Goal: Task Accomplishment & Management: Manage account settings

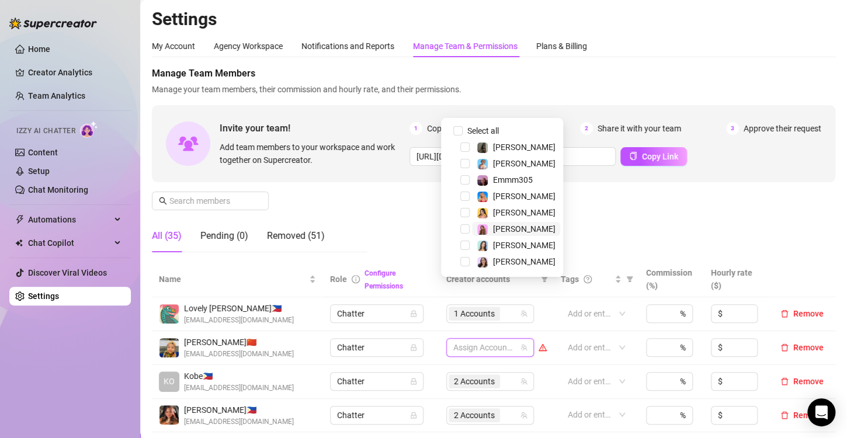
scroll to position [58, 0]
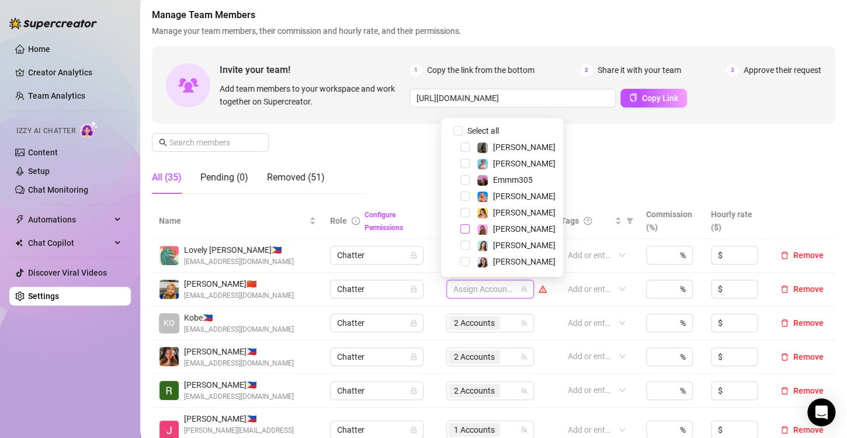
click at [465, 229] on span "Select tree node" at bounding box center [465, 228] width 9 height 9
click at [689, 164] on div "Manage Team Members Manage your team members, their commission and hourly rate,…" at bounding box center [494, 105] width 684 height 195
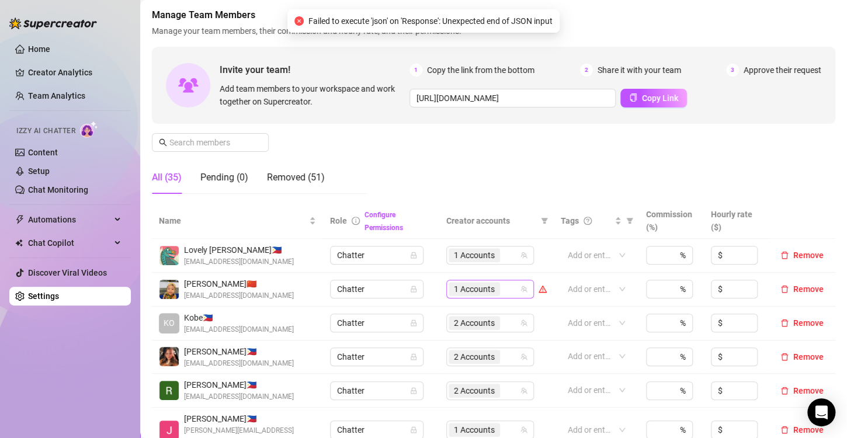
click at [457, 292] on span "1 Accounts" at bounding box center [474, 289] width 41 height 13
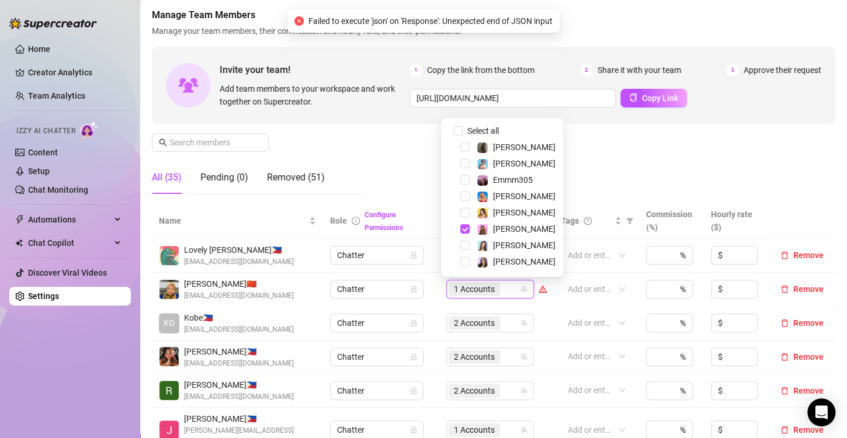
click at [665, 147] on div "Manage Team Members Manage your team members, their commission and hourly rate,…" at bounding box center [494, 105] width 684 height 195
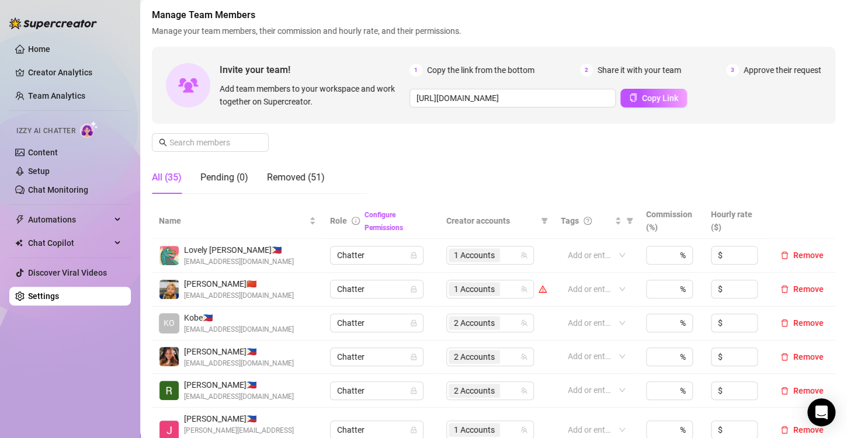
scroll to position [292, 0]
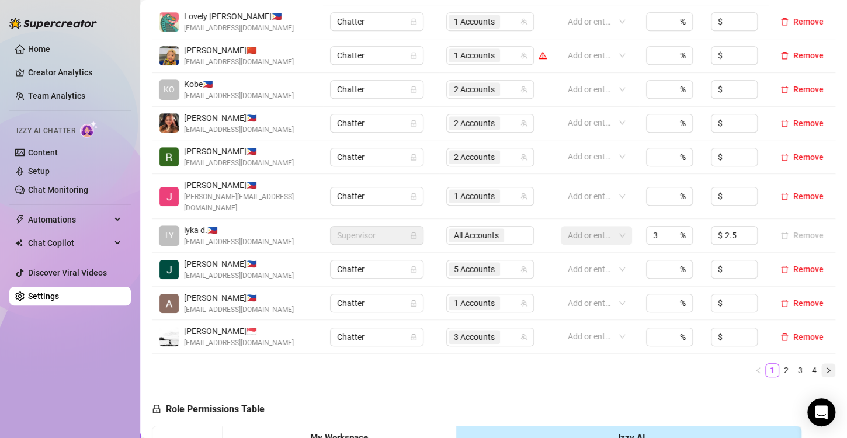
click at [822, 364] on button "button" at bounding box center [829, 371] width 14 height 14
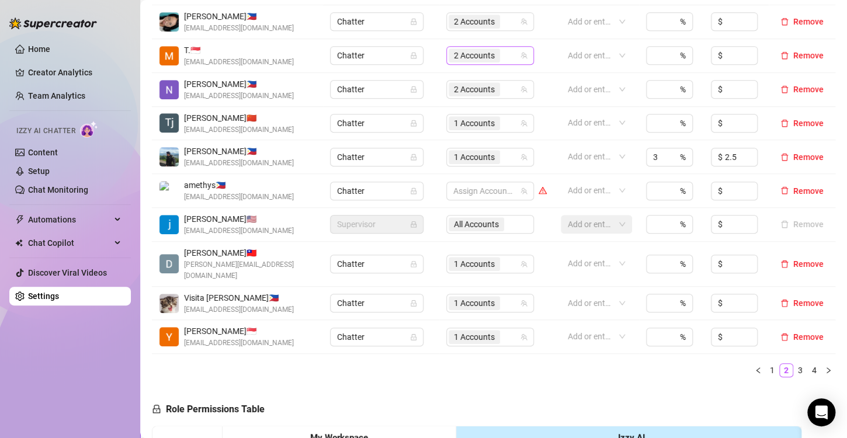
click at [461, 54] on span "2 Accounts" at bounding box center [474, 55] width 41 height 13
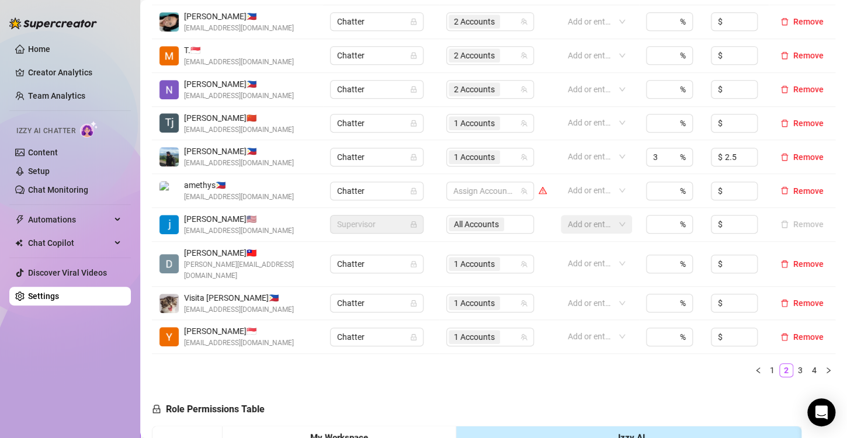
click at [736, 364] on ul "1 2 3 4" at bounding box center [494, 371] width 684 height 14
click at [752, 364] on button "button" at bounding box center [759, 371] width 14 height 14
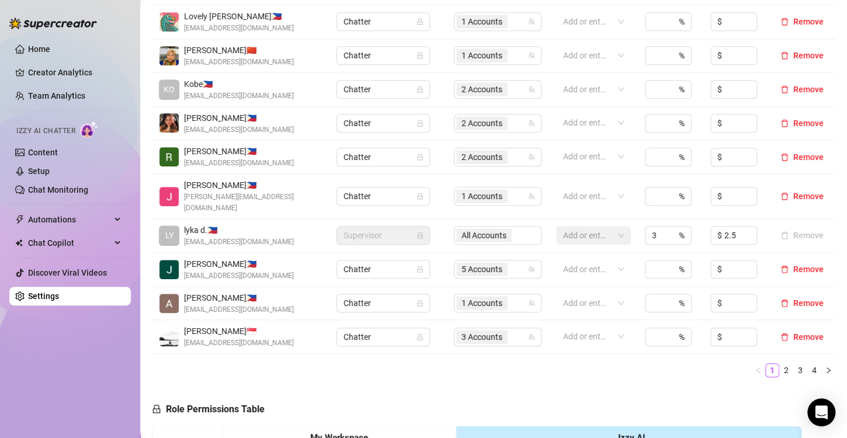
scroll to position [234, 0]
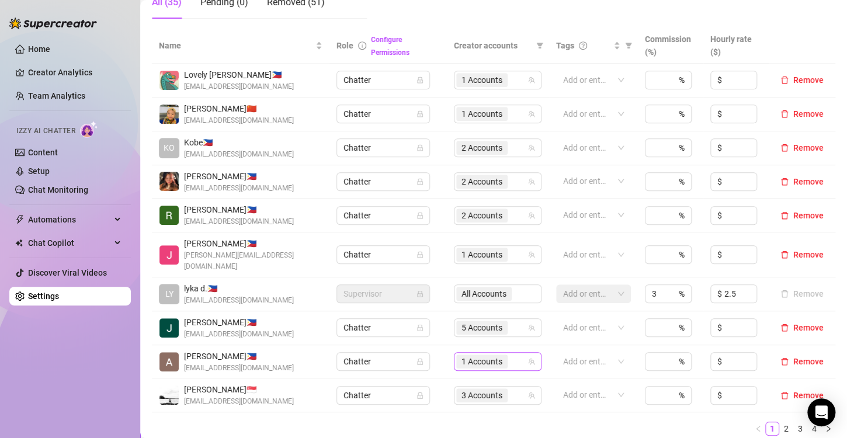
click at [473, 355] on span "1 Accounts" at bounding box center [482, 361] width 41 height 13
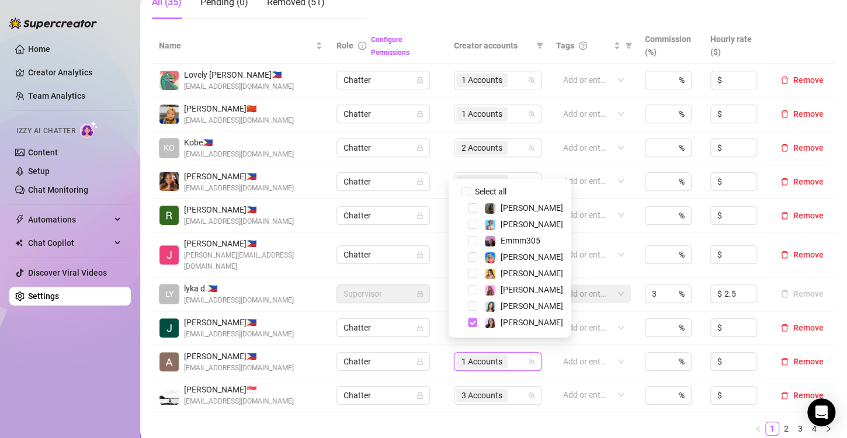
click at [471, 326] on span "Select tree node" at bounding box center [472, 322] width 9 height 9
click at [479, 422] on ul "1 2 3 4" at bounding box center [494, 429] width 684 height 14
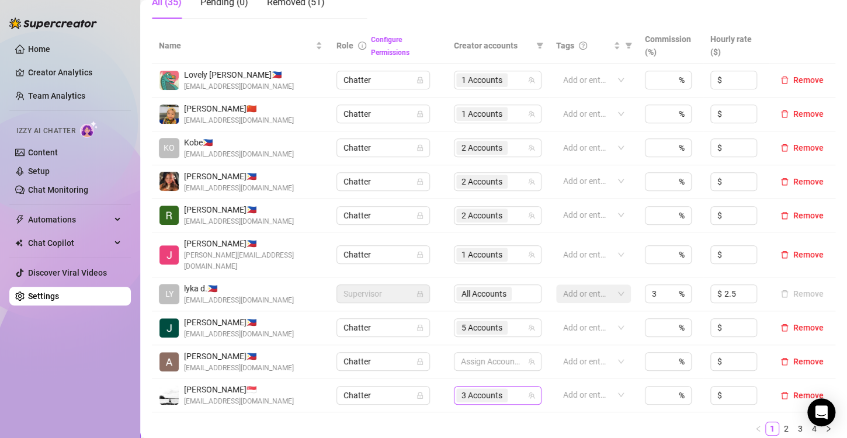
click at [475, 389] on span "3 Accounts" at bounding box center [482, 395] width 41 height 13
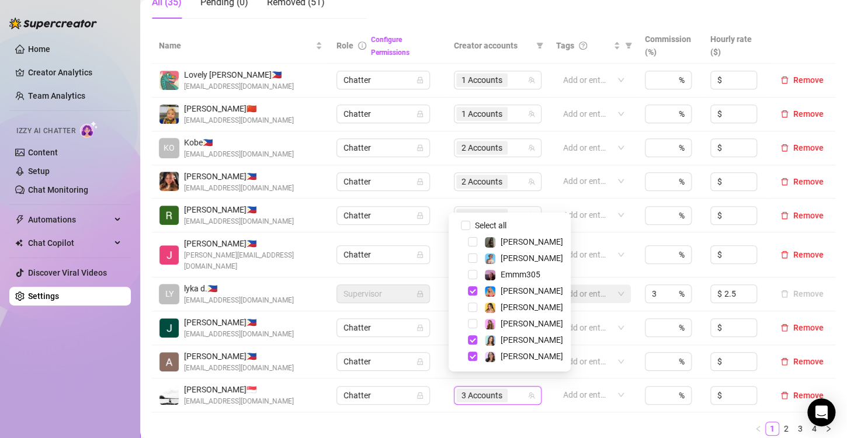
click at [477, 292] on div "[PERSON_NAME]" at bounding box center [510, 291] width 116 height 14
click at [472, 358] on span "Select tree node" at bounding box center [472, 356] width 9 height 9
click at [474, 290] on span "Select tree node" at bounding box center [472, 290] width 9 height 9
click at [505, 423] on ul "1 2 3 4" at bounding box center [494, 429] width 684 height 14
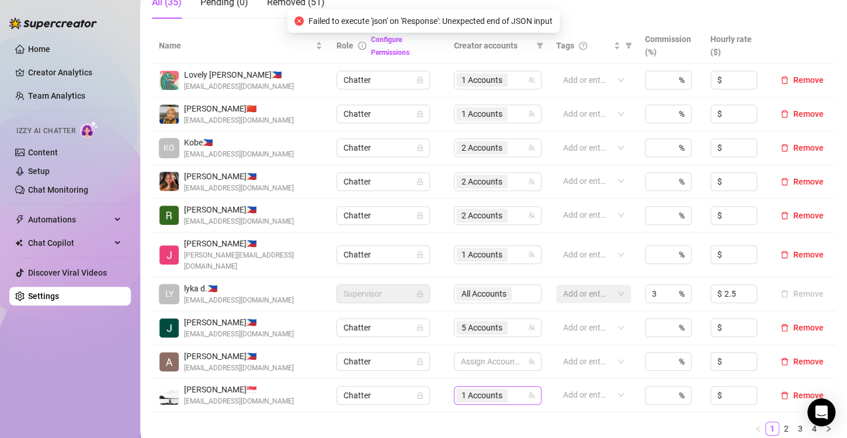
click at [493, 389] on span "1 Accounts" at bounding box center [482, 395] width 41 height 13
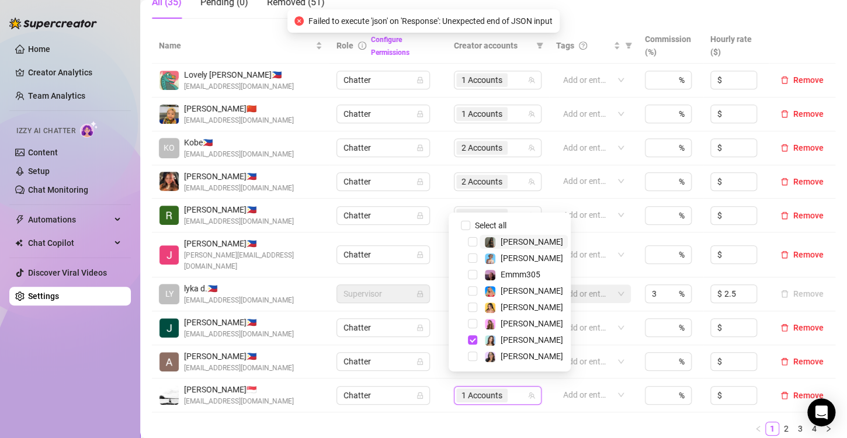
click at [549, 422] on ul "1 2 3 4" at bounding box center [494, 429] width 684 height 14
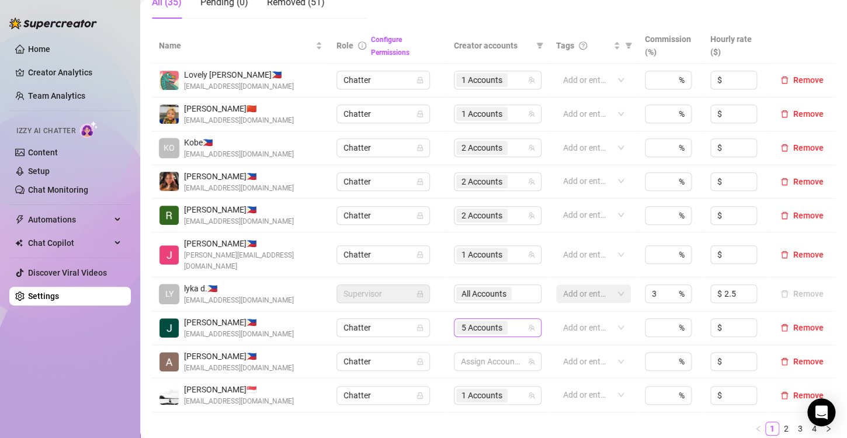
click at [472, 321] on span "5 Accounts" at bounding box center [482, 327] width 41 height 13
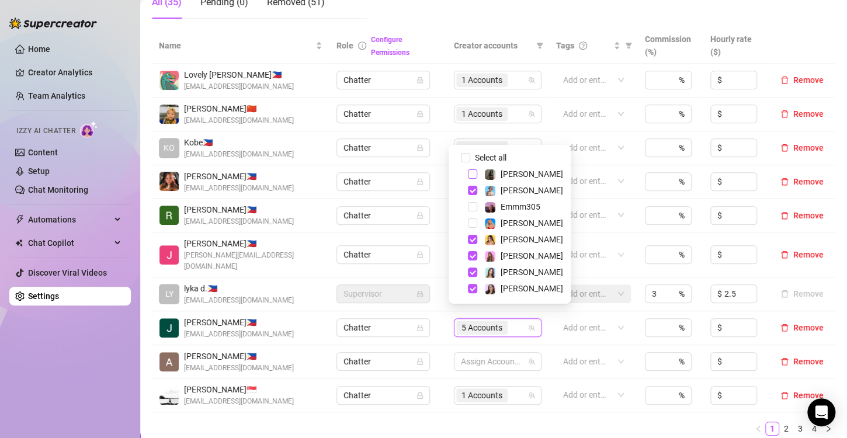
click at [475, 177] on span "Select tree node" at bounding box center [472, 173] width 9 height 9
click at [504, 423] on ul "1 2 3 4" at bounding box center [494, 429] width 684 height 14
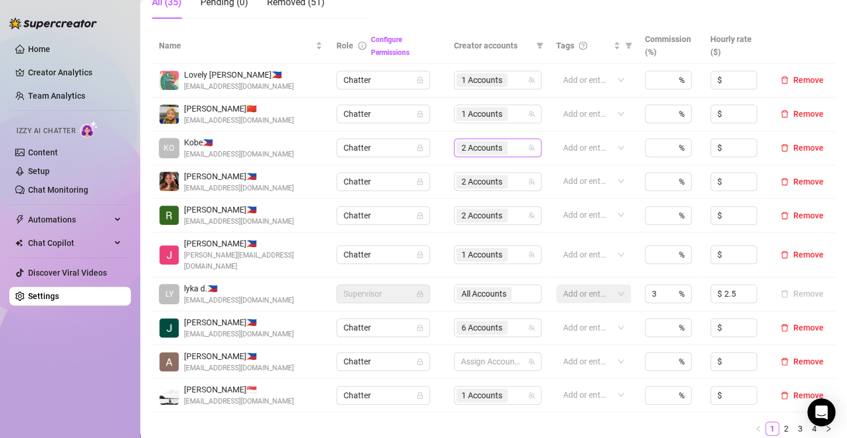
click at [475, 148] on span "2 Accounts" at bounding box center [482, 147] width 41 height 13
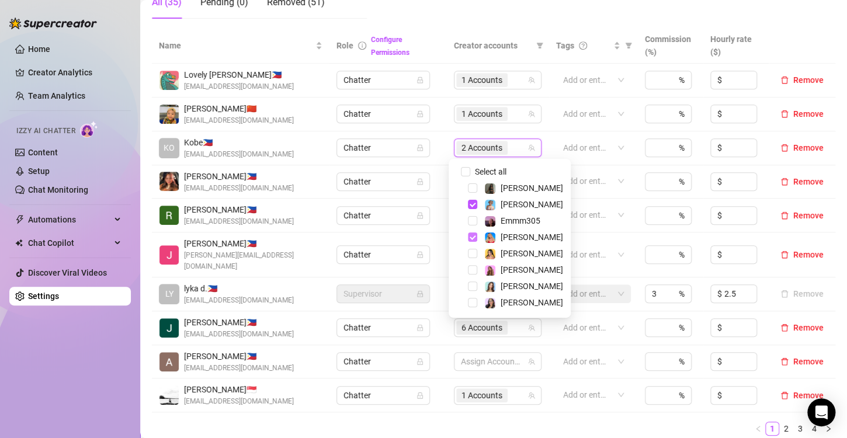
click at [472, 238] on span "Select tree node" at bounding box center [472, 237] width 9 height 9
click at [508, 422] on ul "1 2 3 4" at bounding box center [494, 429] width 684 height 14
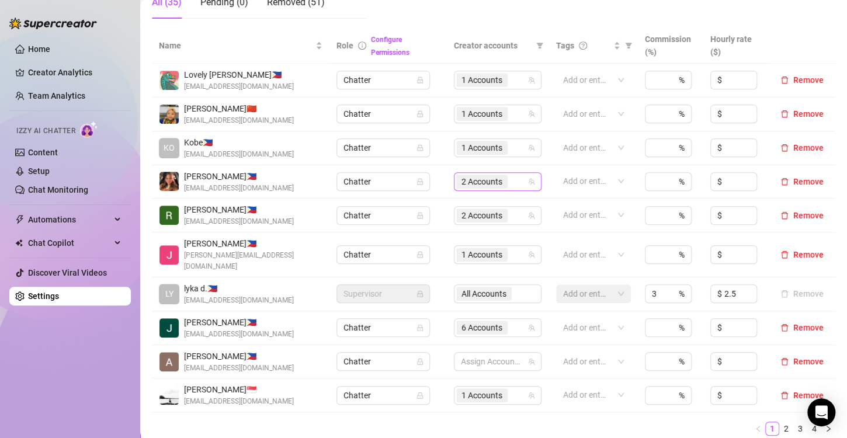
click at [484, 182] on span "2 Accounts" at bounding box center [482, 181] width 41 height 13
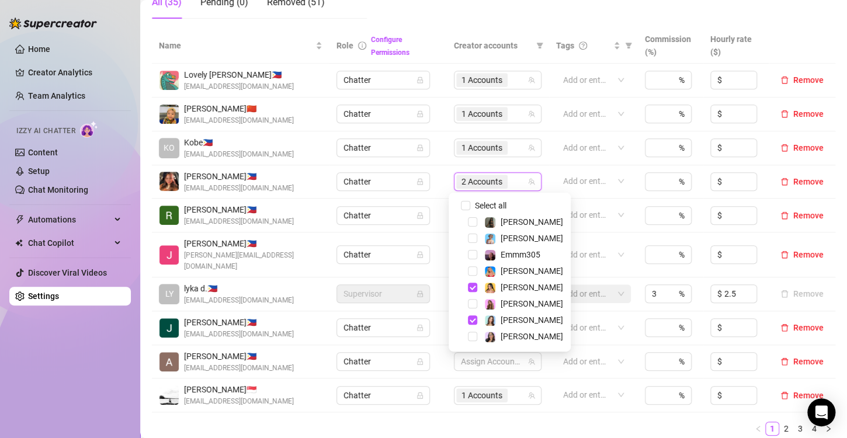
click at [503, 422] on ul "1 2 3 4" at bounding box center [494, 429] width 684 height 14
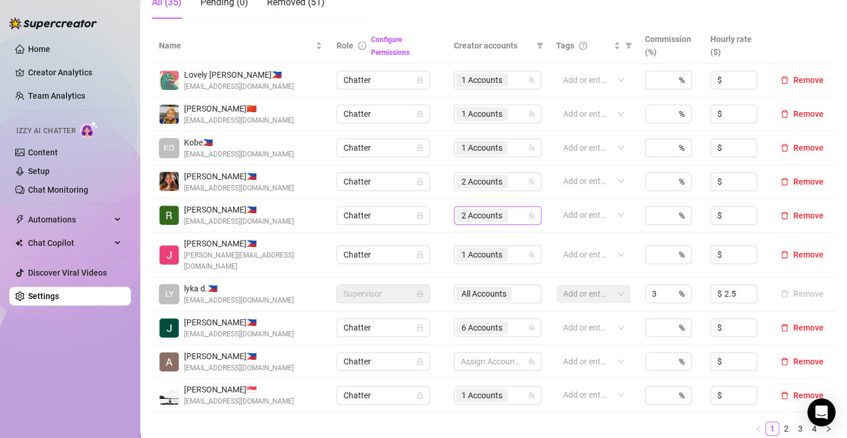
click at [484, 222] on span "2 Accounts" at bounding box center [481, 216] width 51 height 14
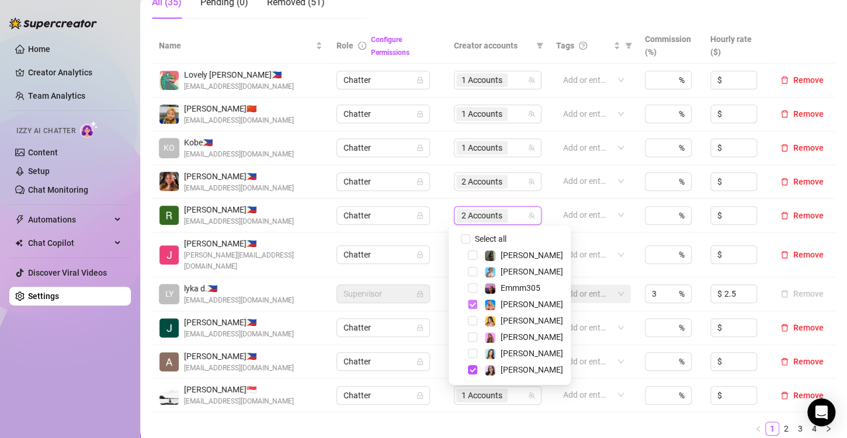
click at [469, 306] on span "Select tree node" at bounding box center [472, 304] width 9 height 9
click at [498, 422] on ul "1 2 3 4" at bounding box center [494, 429] width 684 height 14
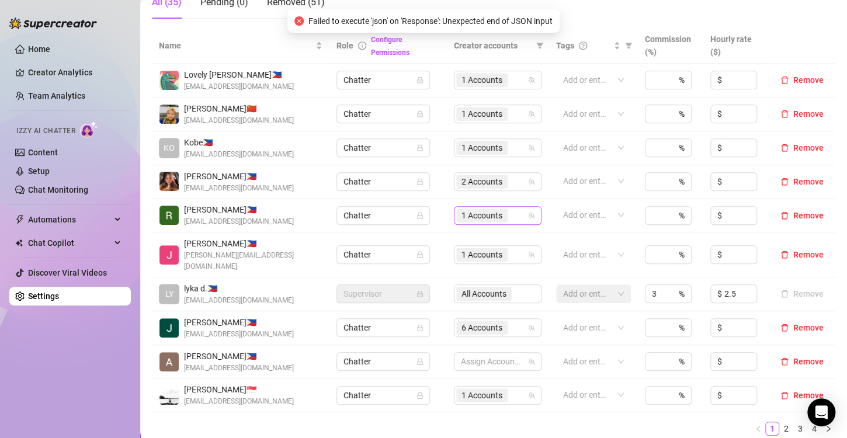
click at [476, 213] on span "1 Accounts" at bounding box center [482, 215] width 41 height 13
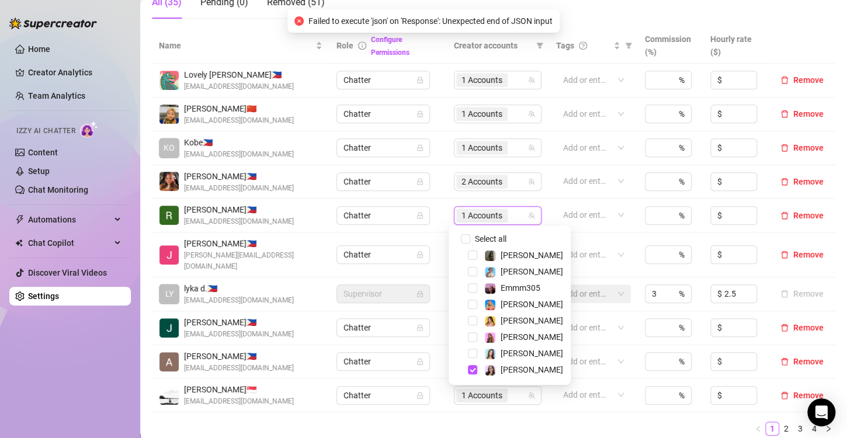
click at [509, 426] on div "Name Role Configure Permissions Creator accounts Tags Commission (%) Hourly rat…" at bounding box center [494, 236] width 684 height 417
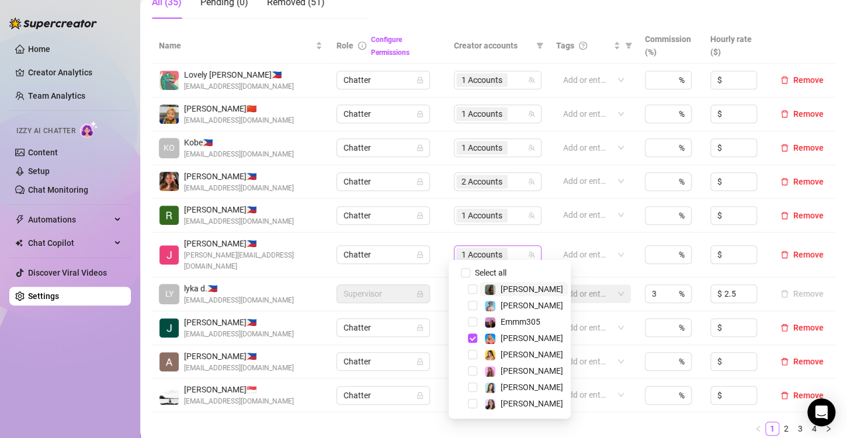
click at [476, 251] on span "1 Accounts" at bounding box center [482, 254] width 41 height 13
click at [474, 339] on span "Select tree node" at bounding box center [472, 338] width 9 height 9
click at [604, 422] on ul "1 2 3 4" at bounding box center [494, 429] width 684 height 14
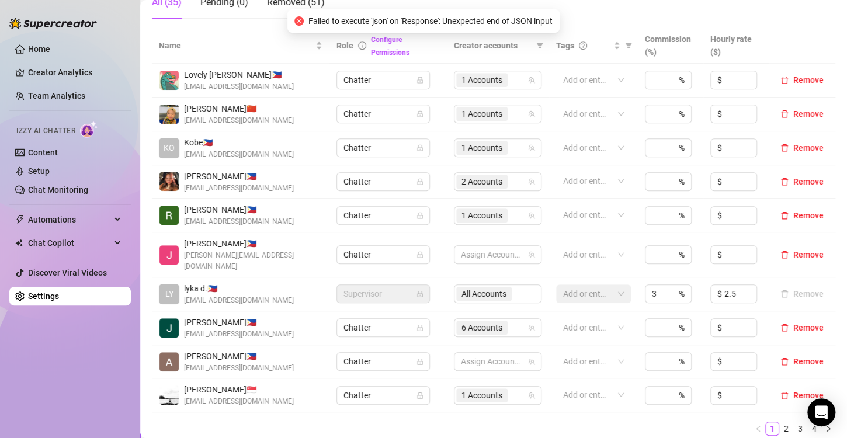
click at [487, 286] on div "All Accounts" at bounding box center [498, 294] width 88 height 19
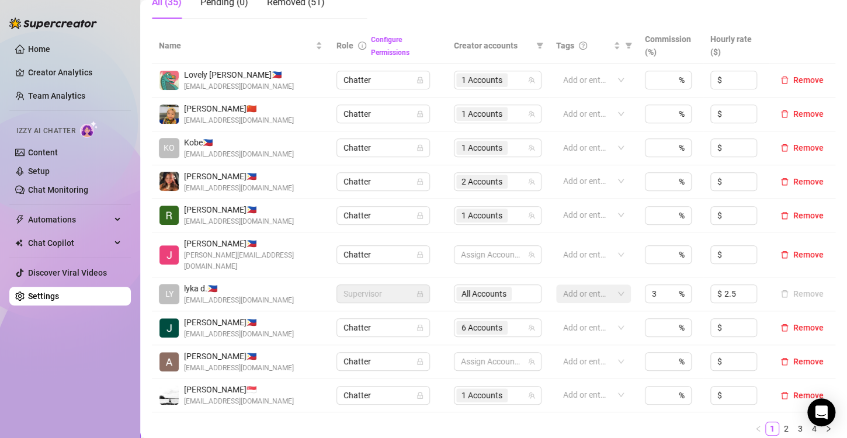
scroll to position [292, 0]
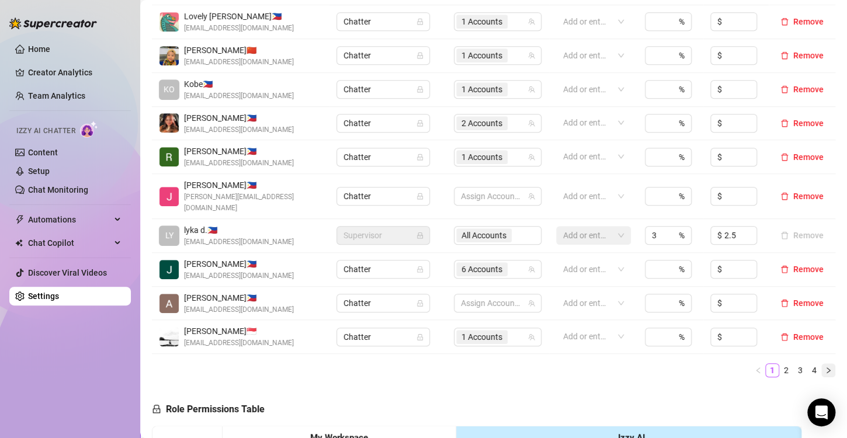
click at [827, 368] on icon "right" at bounding box center [829, 371] width 4 height 6
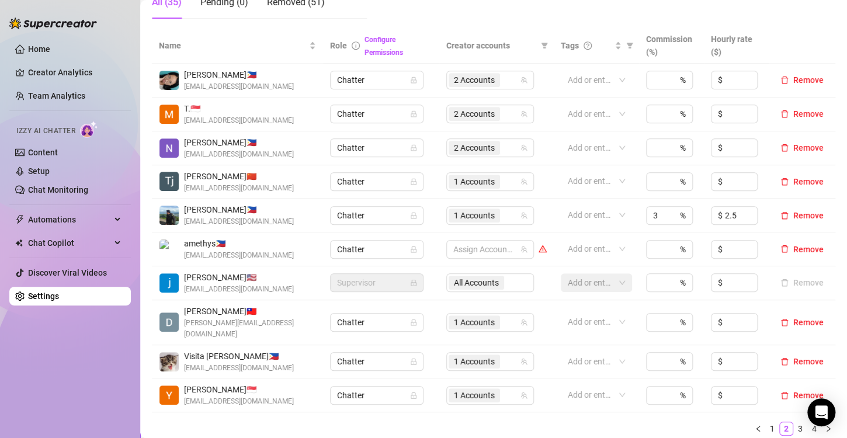
scroll to position [351, 0]
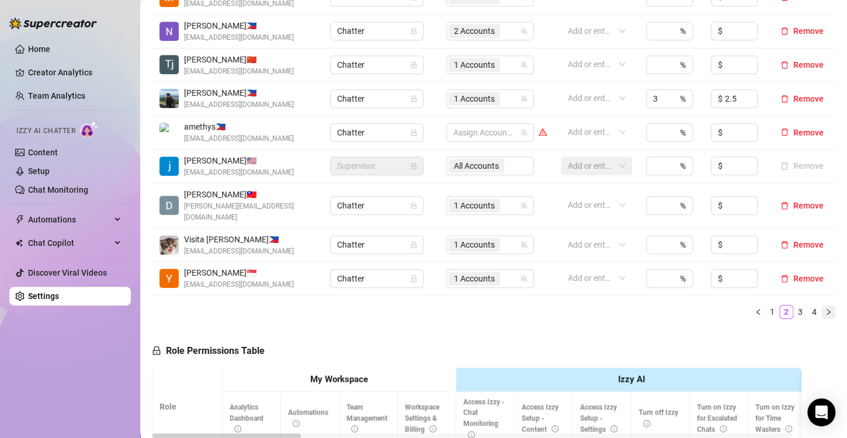
click at [825, 309] on icon "right" at bounding box center [828, 312] width 7 height 7
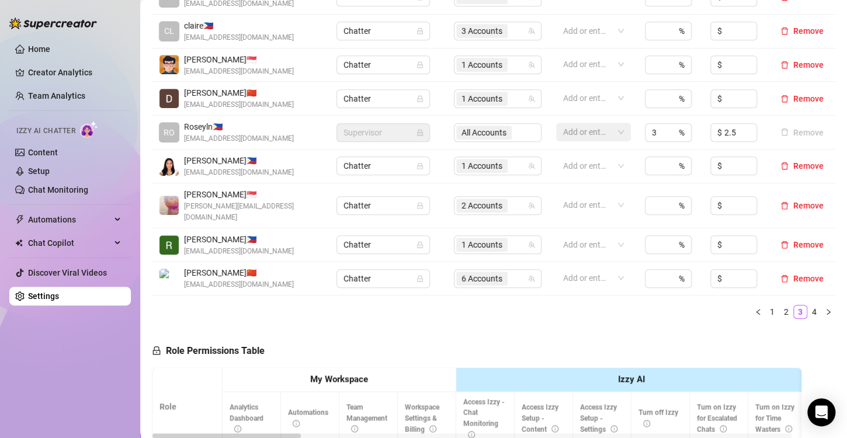
scroll to position [234, 0]
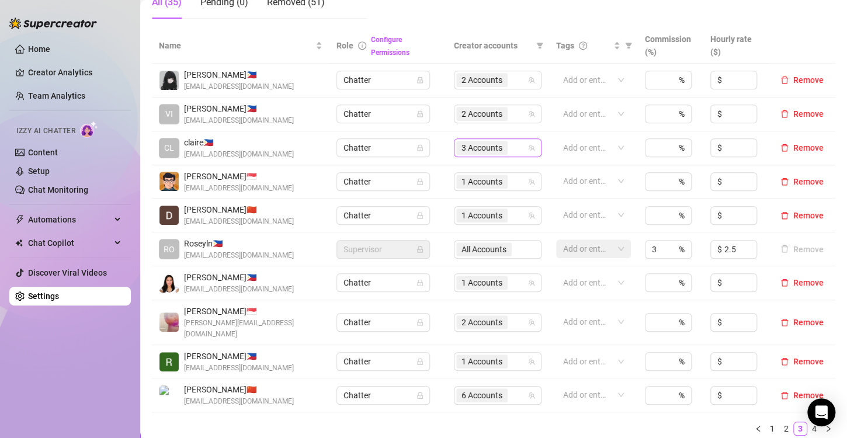
click at [473, 147] on span "3 Accounts" at bounding box center [482, 147] width 41 height 13
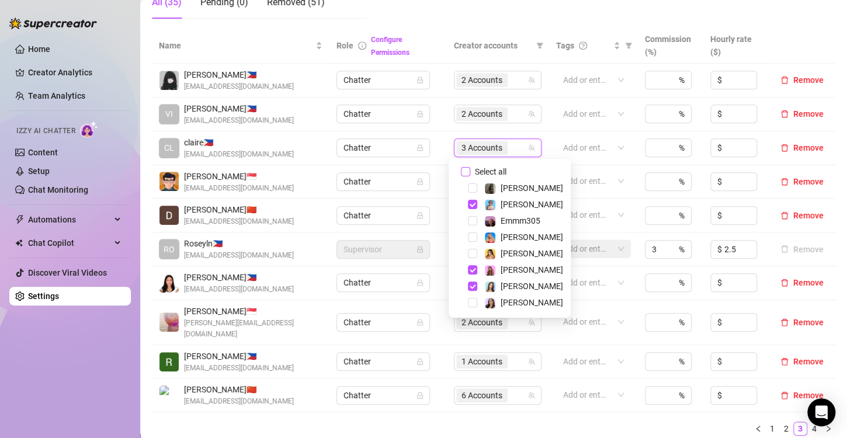
click at [469, 174] on input "Select all" at bounding box center [465, 171] width 9 height 9
click at [470, 218] on span "Select tree node" at bounding box center [472, 220] width 9 height 9
checkbox input "false"
click at [545, 422] on ul "1 2 3 4" at bounding box center [494, 429] width 684 height 14
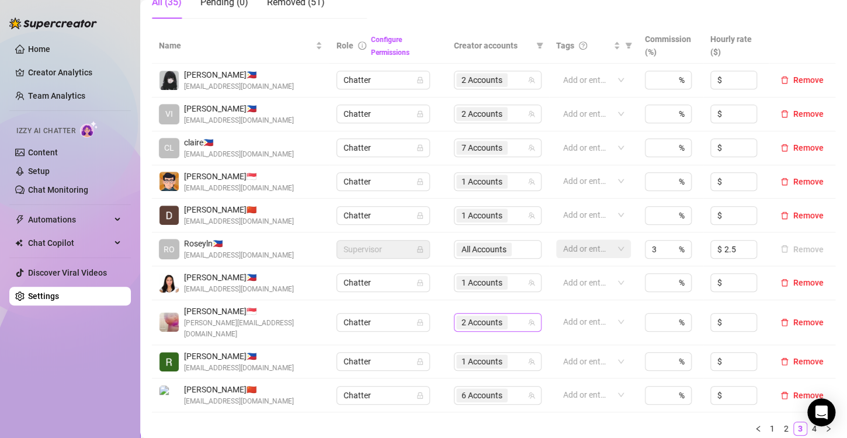
click at [483, 316] on span "2 Accounts" at bounding box center [482, 322] width 41 height 13
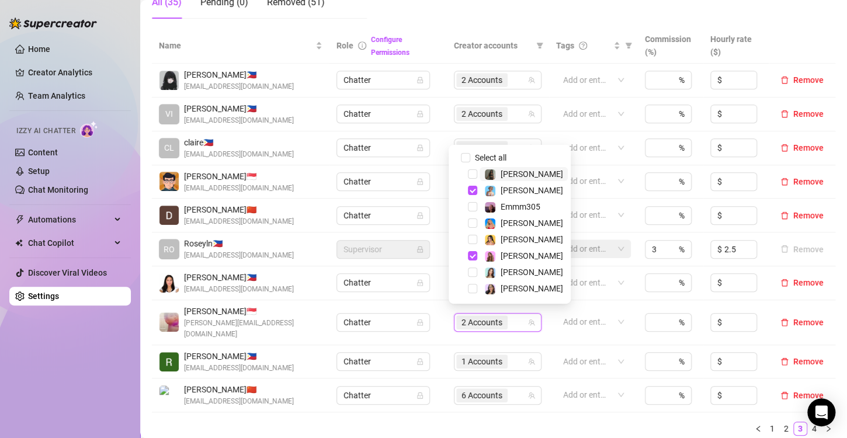
click at [538, 424] on div "Name Role Configure Permissions Creator accounts Tags Commission (%) Hourly rat…" at bounding box center [494, 236] width 684 height 417
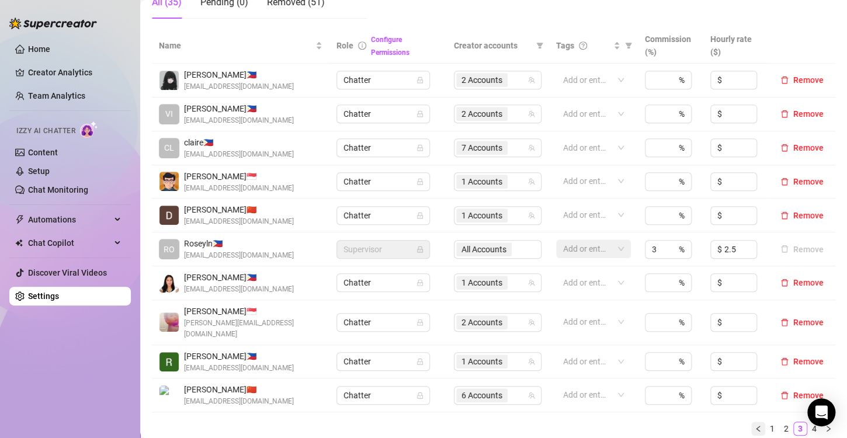
click at [752, 422] on button "button" at bounding box center [759, 429] width 14 height 14
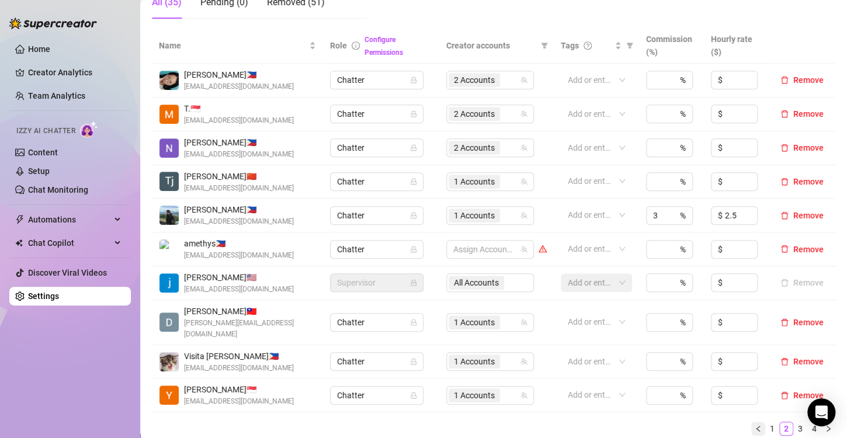
click at [755, 425] on icon "left" at bounding box center [758, 428] width 7 height 7
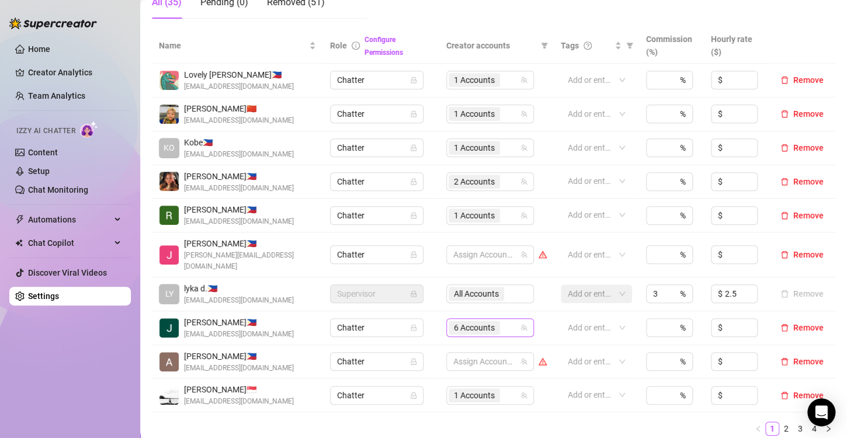
click at [474, 321] on span "6 Accounts" at bounding box center [474, 327] width 41 height 13
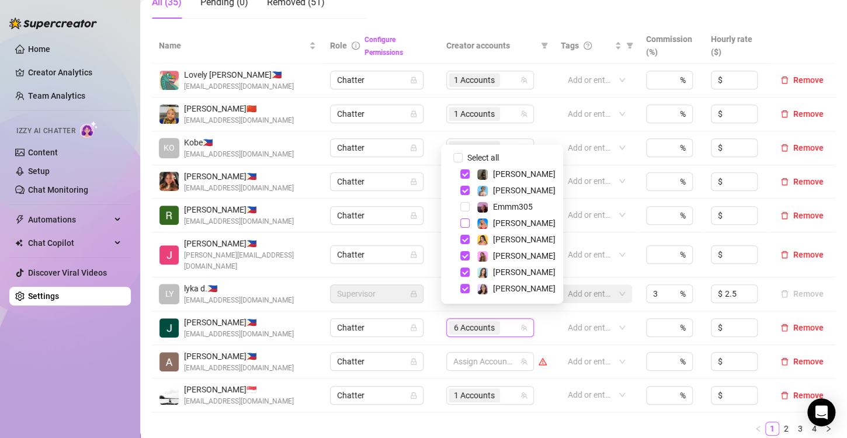
click at [466, 222] on span "Select tree node" at bounding box center [465, 223] width 9 height 9
click at [509, 423] on ul "1 2 3 4" at bounding box center [494, 429] width 684 height 14
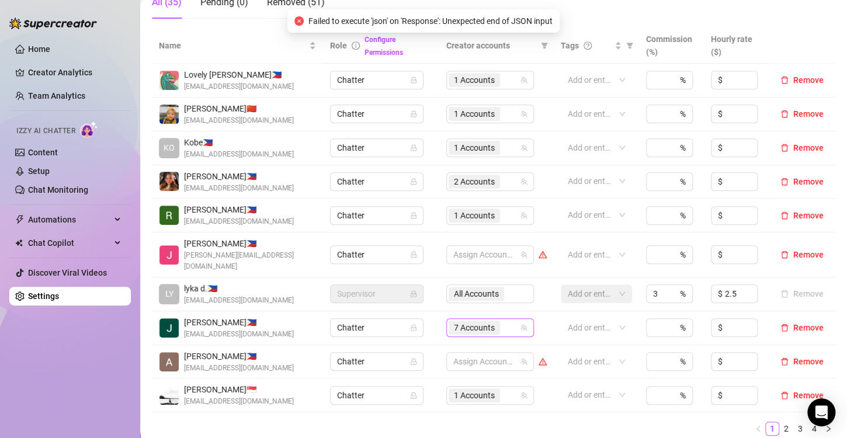
click at [468, 321] on span "7 Accounts" at bounding box center [474, 327] width 41 height 13
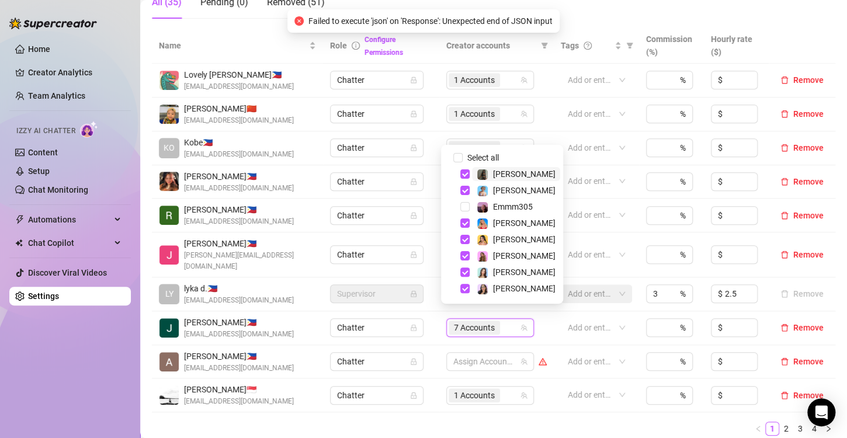
click at [480, 422] on ul "1 2 3 4" at bounding box center [494, 429] width 684 height 14
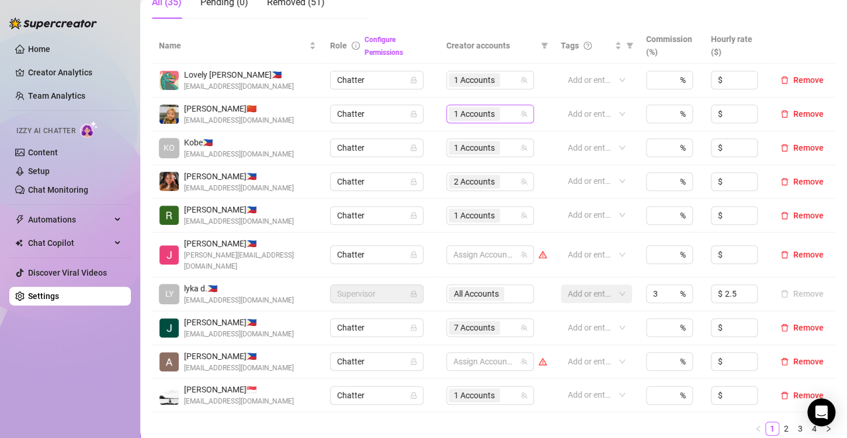
click at [461, 115] on span "1 Accounts" at bounding box center [474, 114] width 41 height 13
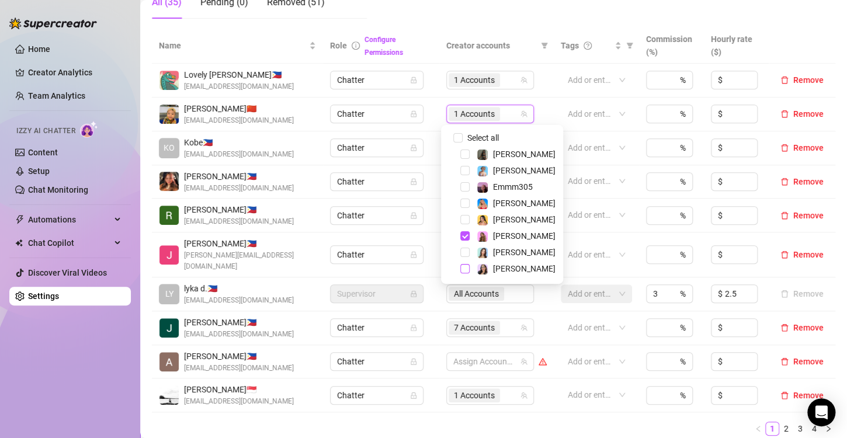
click at [463, 271] on span "Select tree node" at bounding box center [465, 268] width 9 height 9
click at [489, 422] on ul "1 2 3 4" at bounding box center [494, 429] width 684 height 14
click at [470, 115] on span "2 Accounts" at bounding box center [474, 114] width 41 height 13
click at [536, 424] on div "Name Role Configure Permissions Creator accounts Tags Commission (%) Hourly rat…" at bounding box center [494, 236] width 684 height 417
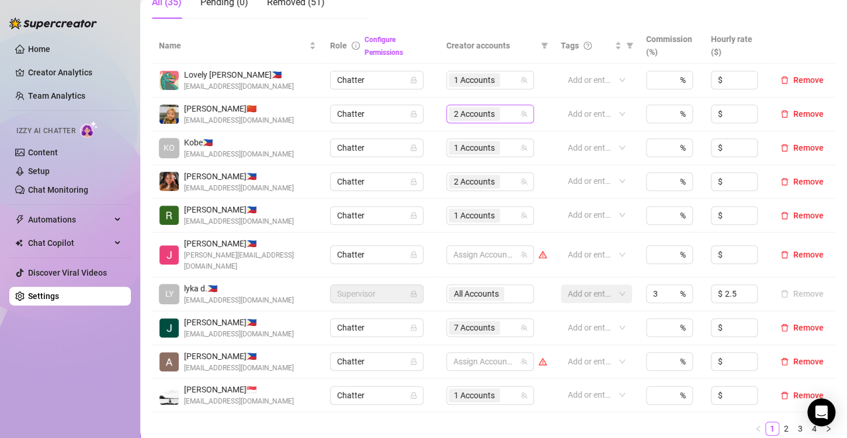
click at [460, 115] on span "2 Accounts" at bounding box center [474, 114] width 41 height 13
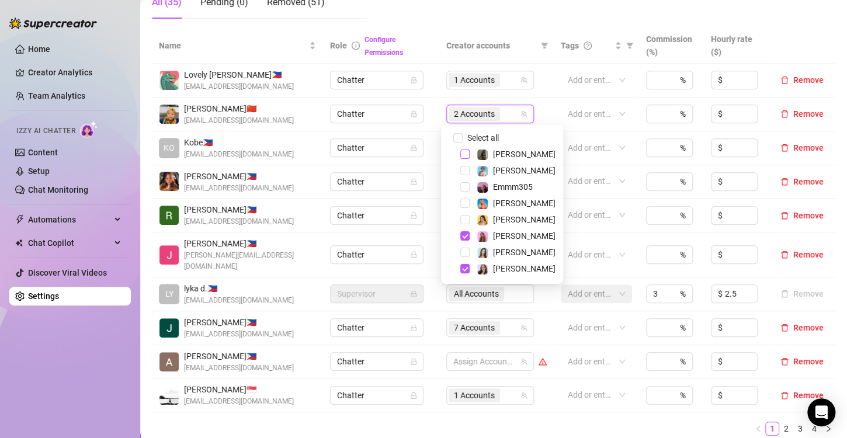
click at [464, 154] on span "Select tree node" at bounding box center [465, 154] width 9 height 9
click at [467, 116] on span "3 Accounts" at bounding box center [474, 114] width 41 height 13
